Goal: Transaction & Acquisition: Purchase product/service

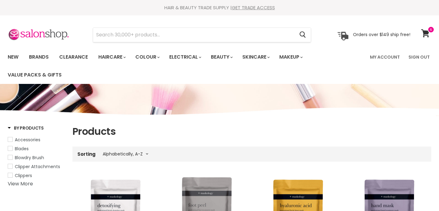
select select "title-ascending"
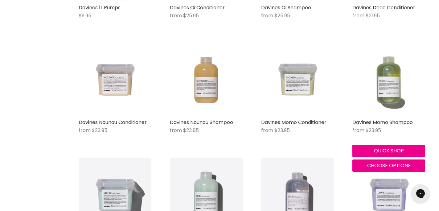
scroll to position [231, 0]
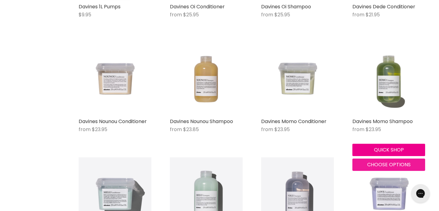
click at [383, 164] on span "Choose options" at bounding box center [390, 164] width 44 height 7
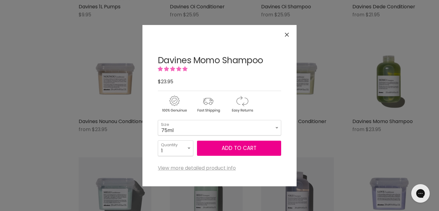
click at [246, 136] on form "75ml - 250ml - 1 Litre - 75ml 250ml 1 Litre Size 1 2 3 4 5 6 7" at bounding box center [219, 138] width 123 height 36
click at [241, 131] on select "75ml 250ml 1 Litre" at bounding box center [219, 127] width 123 height 15
select select "1 Litre"
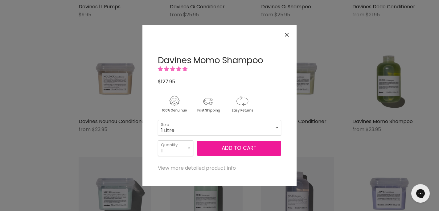
click at [235, 147] on button "Add to cart" at bounding box center [239, 148] width 84 height 15
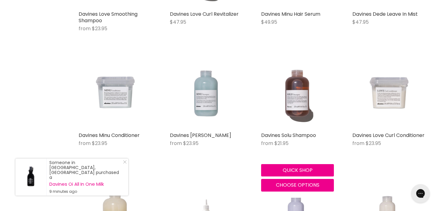
scroll to position [577, 0]
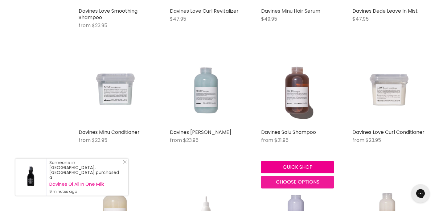
click at [283, 183] on span "Choose options" at bounding box center [298, 181] width 44 height 7
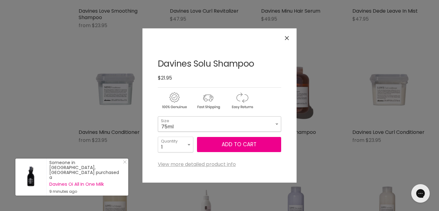
click at [250, 125] on select "75ml 250ml 1 Litre" at bounding box center [219, 123] width 123 height 15
select select "1 Litre"
click at [238, 145] on button "Add to cart" at bounding box center [239, 144] width 84 height 15
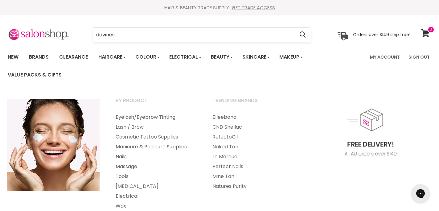
click at [223, 36] on input "davines" at bounding box center [194, 35] width 202 height 14
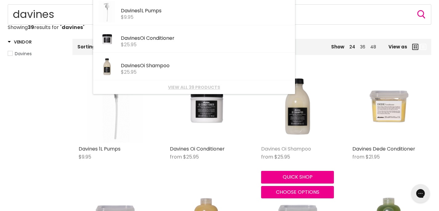
scroll to position [89, 0]
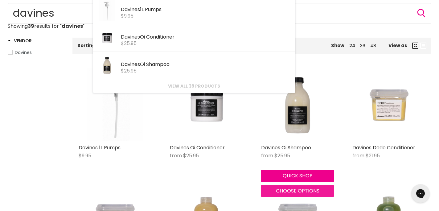
click at [296, 191] on span "Choose options" at bounding box center [298, 190] width 44 height 7
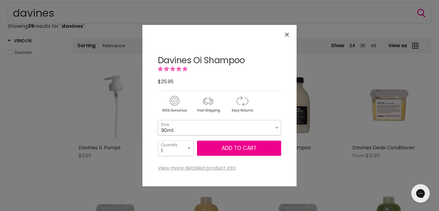
click at [271, 131] on select "90ml 280ml 1 Litre" at bounding box center [219, 127] width 123 height 15
select select "1 Litre"
click at [285, 33] on icon "Close" at bounding box center [287, 35] width 4 height 4
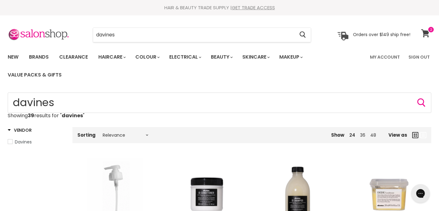
click at [431, 30] on span at bounding box center [431, 29] width 7 height 7
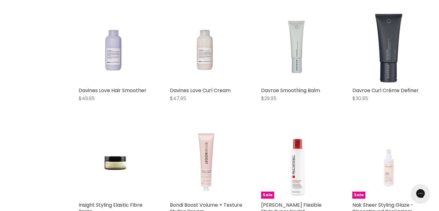
scroll to position [4278, 0]
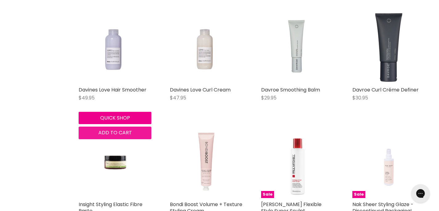
click at [118, 129] on span "Add to cart" at bounding box center [115, 132] width 34 height 7
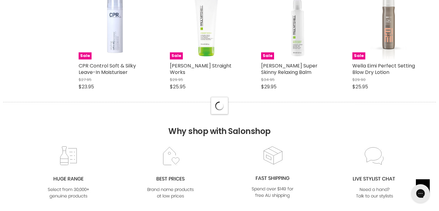
scroll to position [4692, 0]
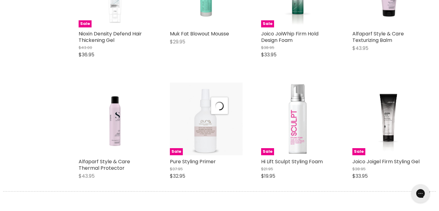
scroll to position [6136, 0]
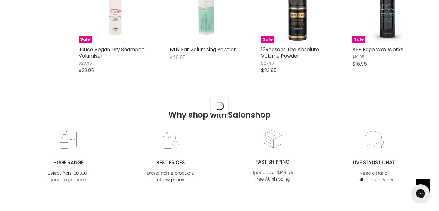
scroll to position [7000, 0]
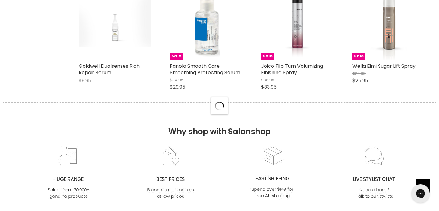
scroll to position [7755, 0]
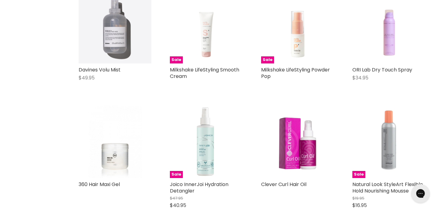
scroll to position [8550, 0]
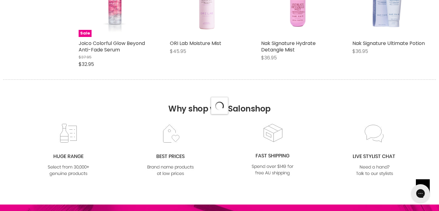
scroll to position [9314, 0]
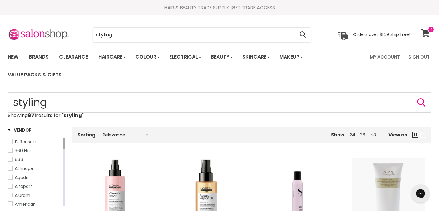
click at [429, 32] on span at bounding box center [431, 29] width 7 height 7
